Goal: Information Seeking & Learning: Learn about a topic

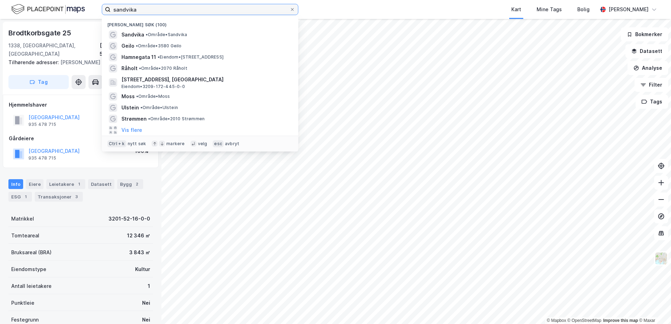
drag, startPoint x: 153, startPoint y: 10, endPoint x: 97, endPoint y: 12, distance: 55.9
click at [97, 12] on div "sandvika Nylige søk (100) [GEOGRAPHIC_DATA] • Område • Sandvika Geilo • Område …" at bounding box center [335, 9] width 671 height 19
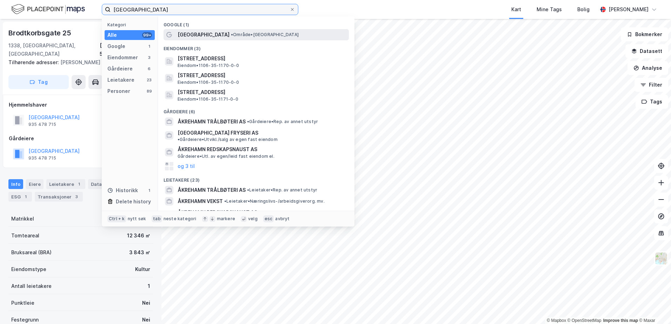
type input "[GEOGRAPHIC_DATA]"
click at [186, 31] on span "[GEOGRAPHIC_DATA]" at bounding box center [204, 35] width 52 height 8
